Goal: Task Accomplishment & Management: Complete application form

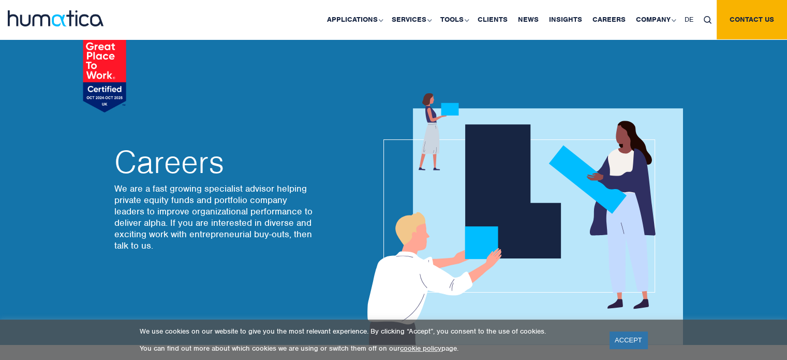
click at [236, 241] on p "We are a fast growing specialist advisor helping private equity funds and portf…" at bounding box center [215, 217] width 202 height 68
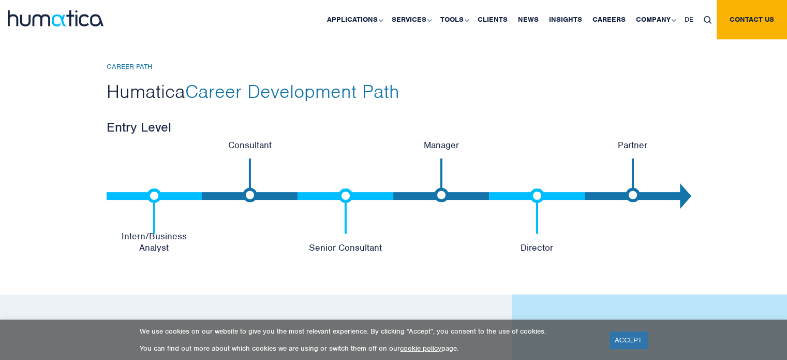
scroll to position [2155, 0]
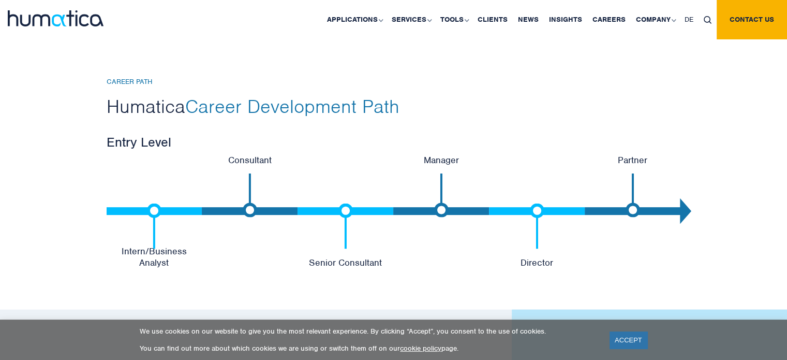
click at [168, 258] on p "Intern/Business Analyst" at bounding box center [155, 256] width 96 height 23
click at [306, 136] on h3 "Entry Level" at bounding box center [394, 142] width 575 height 17
click at [639, 339] on link "ACCEPT" at bounding box center [629, 339] width 38 height 17
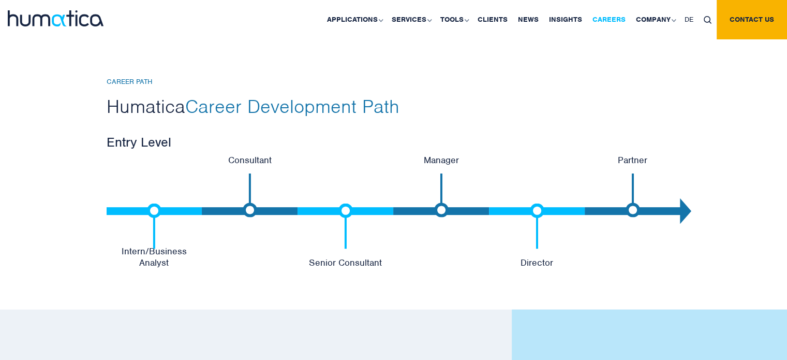
click at [614, 20] on link "Careers" at bounding box center [609, 19] width 43 height 39
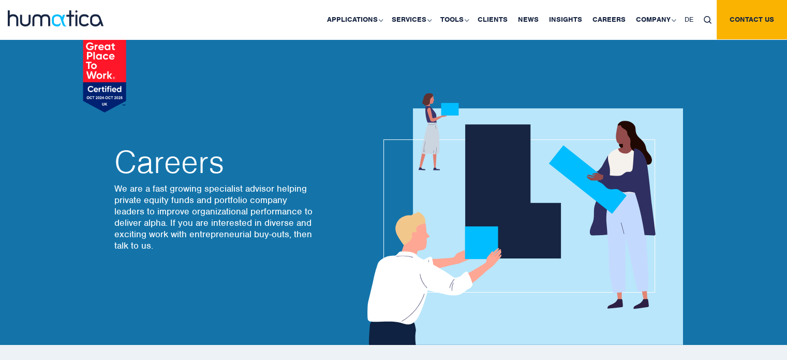
click at [408, 285] on img at bounding box center [521, 219] width 326 height 252
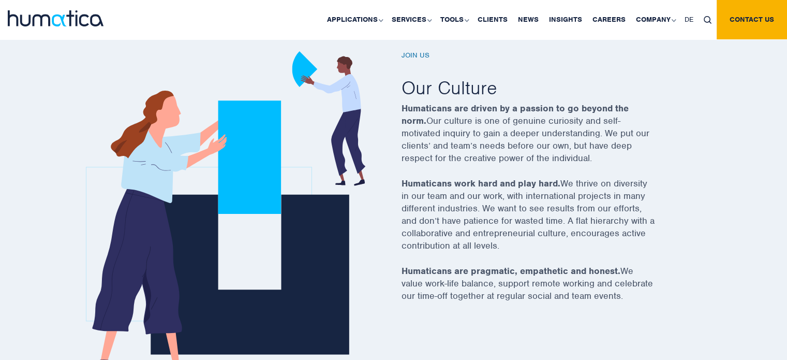
scroll to position [338, 0]
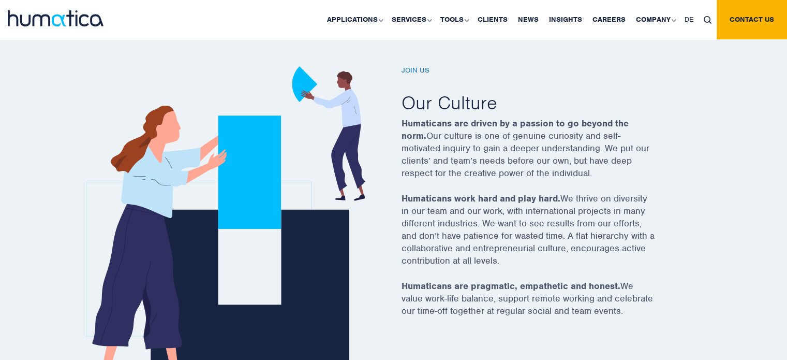
click at [424, 70] on h6 "Join us" at bounding box center [542, 70] width 280 height 9
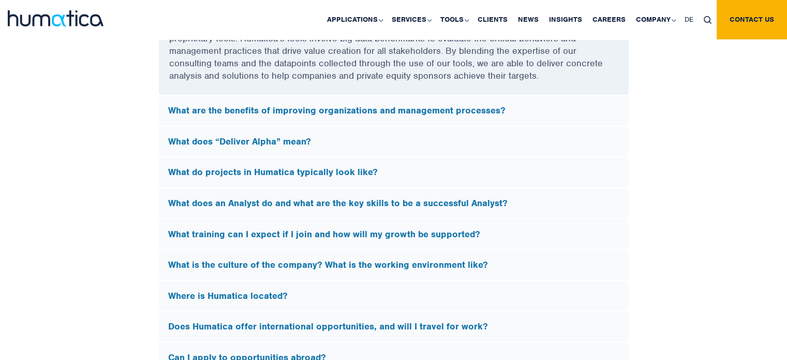
scroll to position [2938, 0]
